Goal: Task Accomplishment & Management: Manage account settings

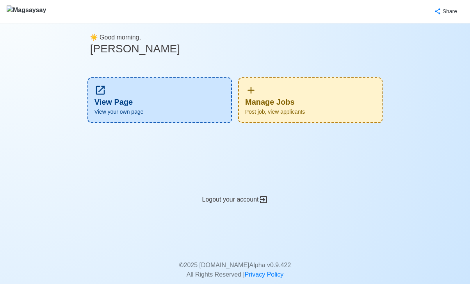
click at [276, 102] on div "Manage Jobs Post job, view applicants" at bounding box center [310, 100] width 145 height 46
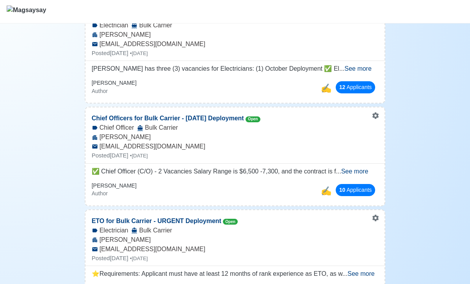
scroll to position [127, 0]
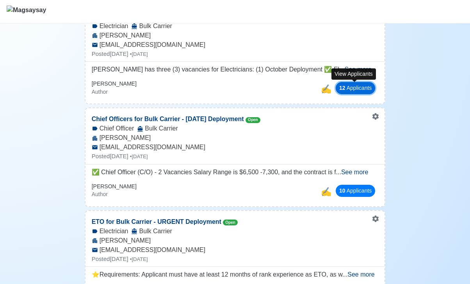
click at [339, 87] on span "12" at bounding box center [342, 88] width 6 height 6
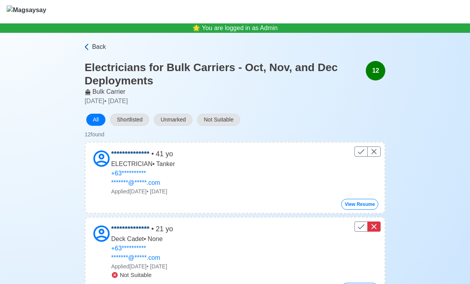
click at [96, 46] on span "Back" at bounding box center [99, 46] width 14 height 9
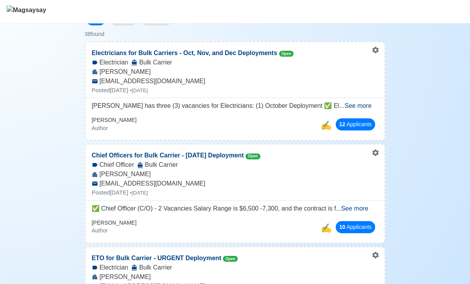
scroll to position [95, 0]
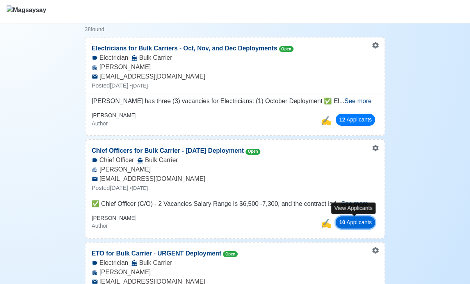
click at [352, 220] on button "10 Applicant s" at bounding box center [355, 222] width 39 height 12
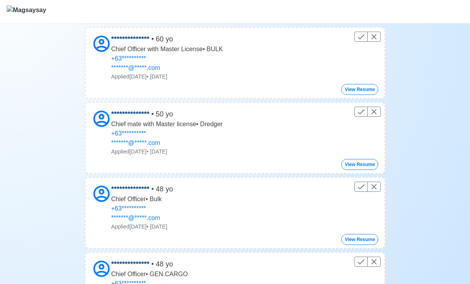
scroll to position [178, 0]
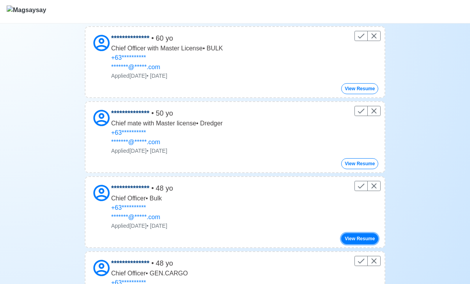
click at [358, 244] on button "View Resume" at bounding box center [359, 238] width 37 height 11
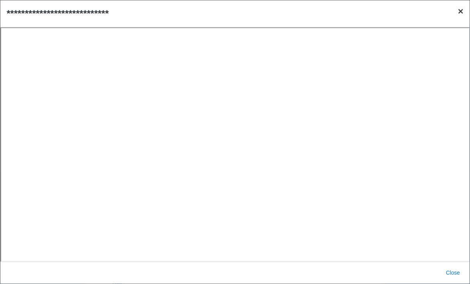
click at [459, 13] on span "×" at bounding box center [460, 11] width 5 height 11
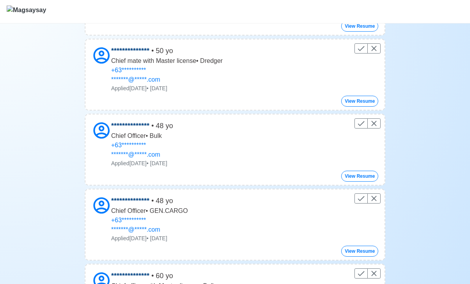
scroll to position [0, 0]
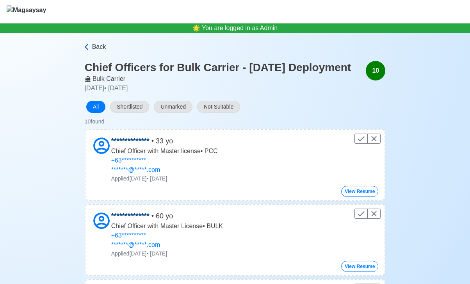
click at [89, 50] on icon at bounding box center [87, 47] width 8 height 8
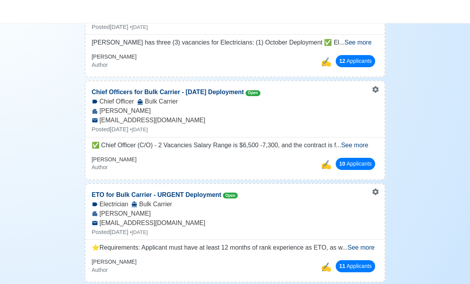
scroll to position [155, 0]
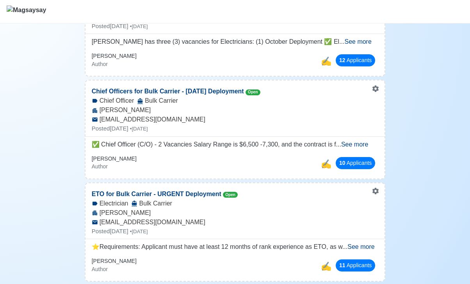
click at [366, 271] on div "11 Applicant s" at bounding box center [356, 265] width 46 height 15
click at [364, 265] on button "11 Applicant s" at bounding box center [355, 265] width 39 height 12
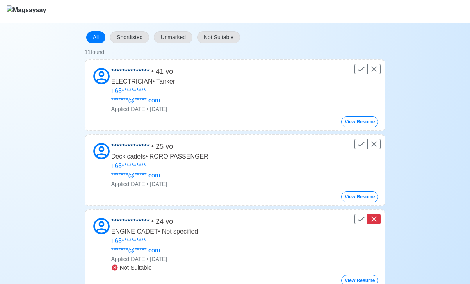
scroll to position [70, 0]
click at [375, 146] on icon "Control" at bounding box center [374, 143] width 9 height 9
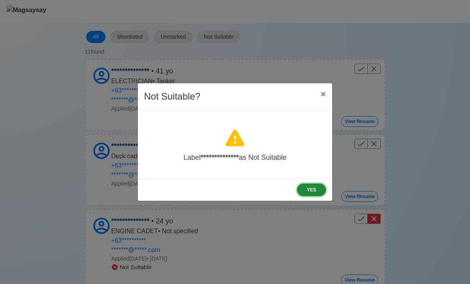
click at [318, 184] on button "YES" at bounding box center [311, 190] width 29 height 12
